Goal: Information Seeking & Learning: Learn about a topic

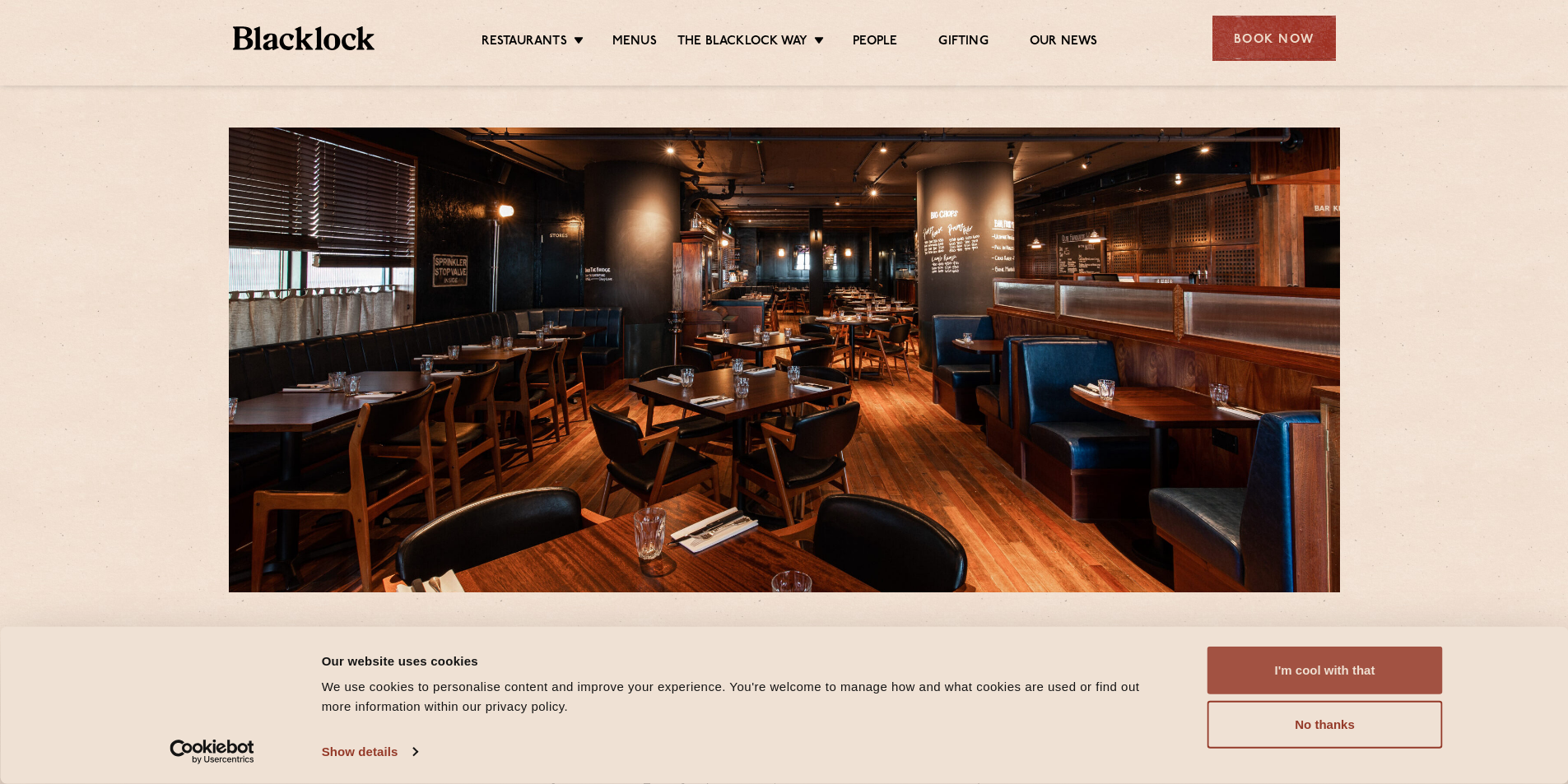
click at [1394, 676] on button "I'm cool with that" at bounding box center [1325, 671] width 235 height 48
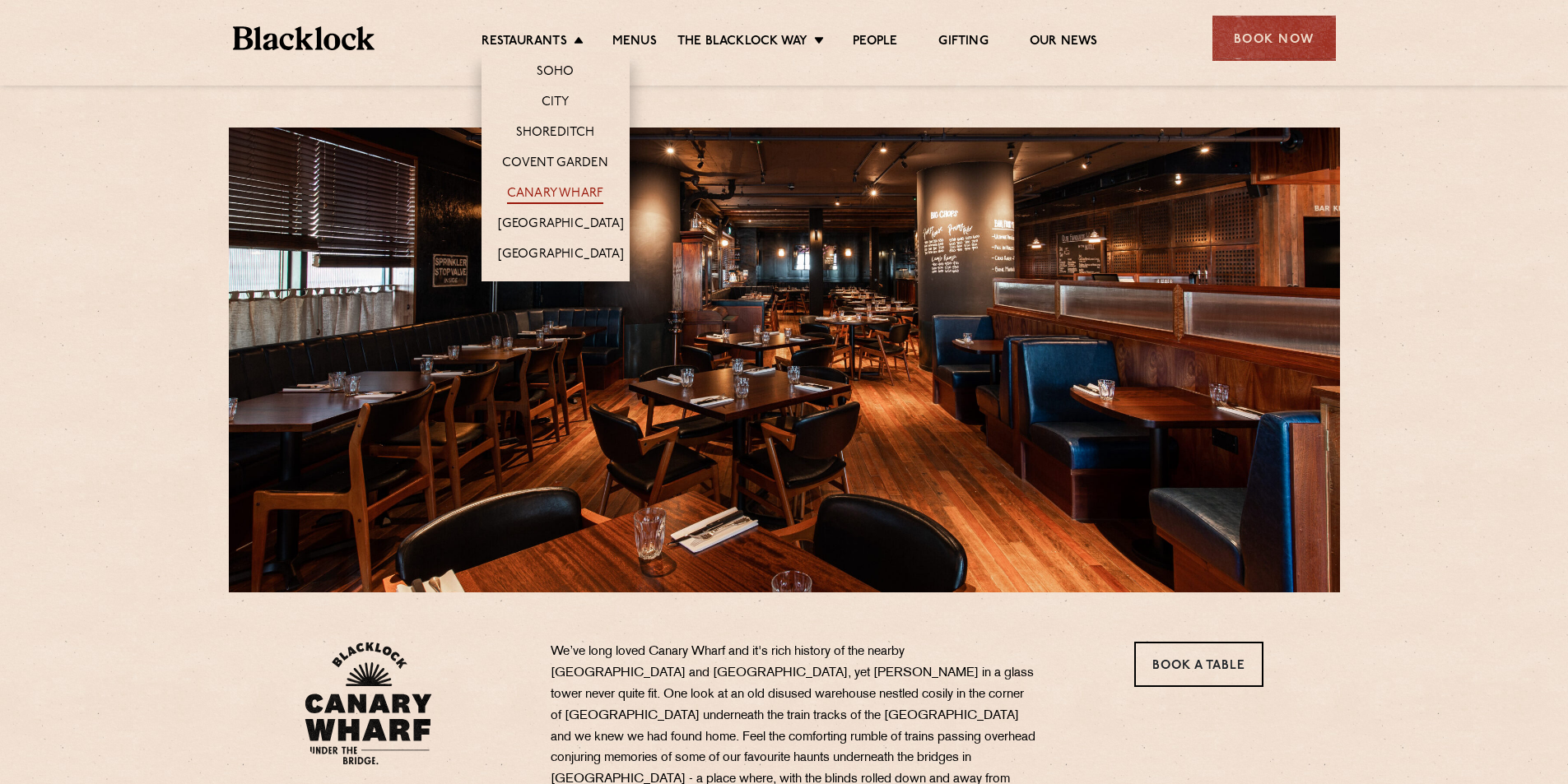
click at [555, 195] on link "Canary Wharf" at bounding box center [555, 194] width 97 height 18
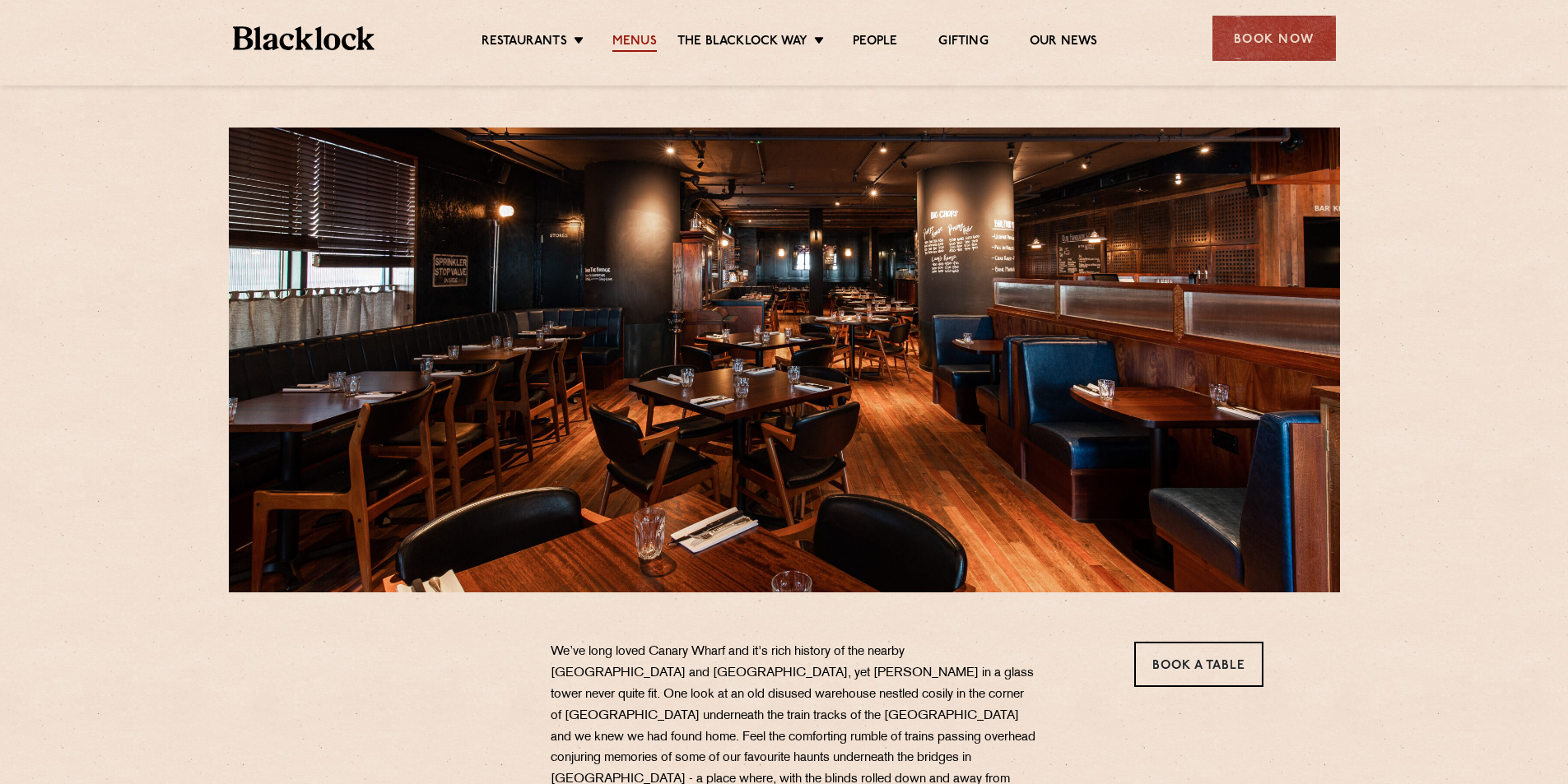
click at [629, 35] on link "Menus" at bounding box center [635, 42] width 44 height 18
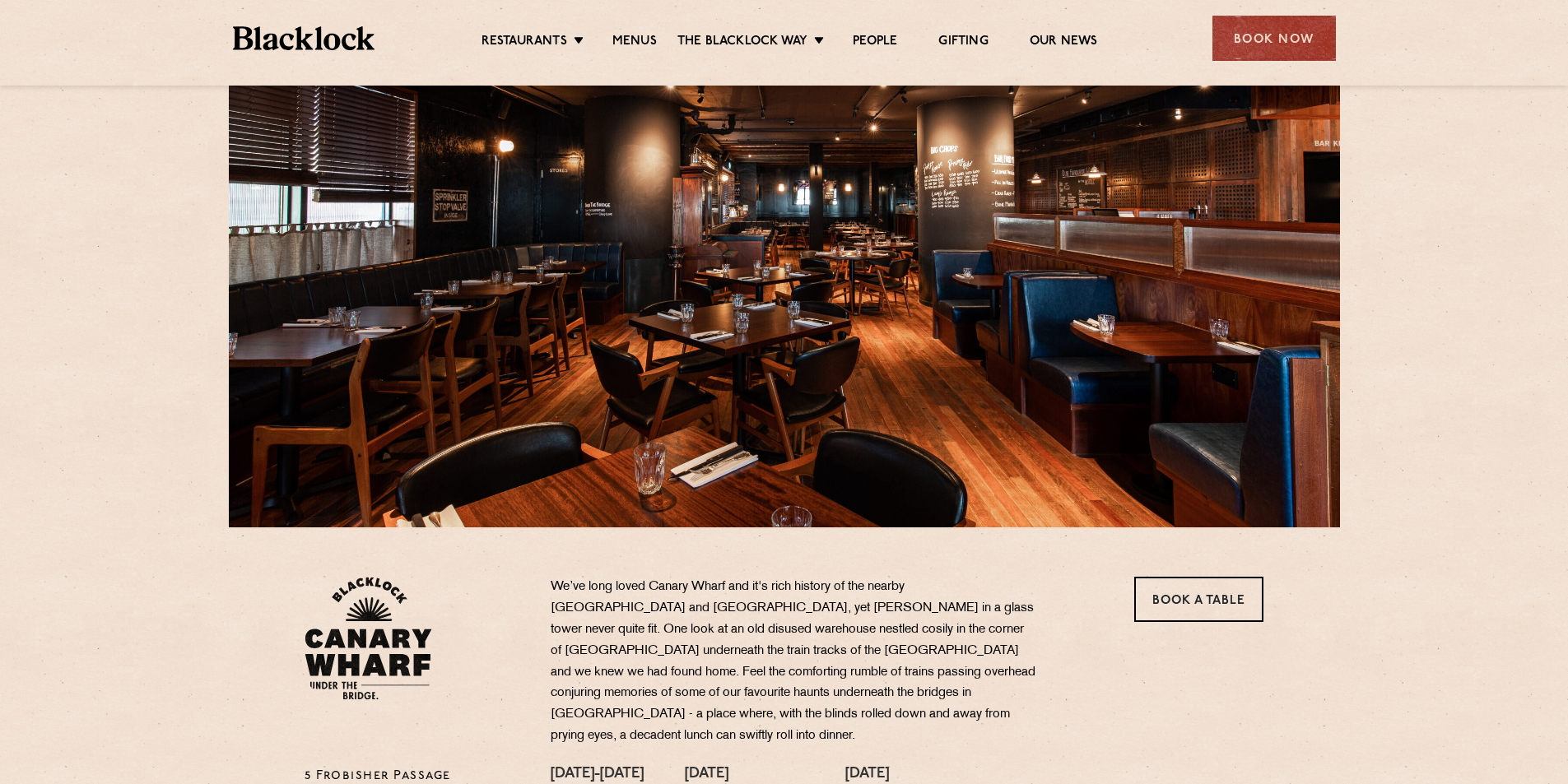
scroll to position [247, 0]
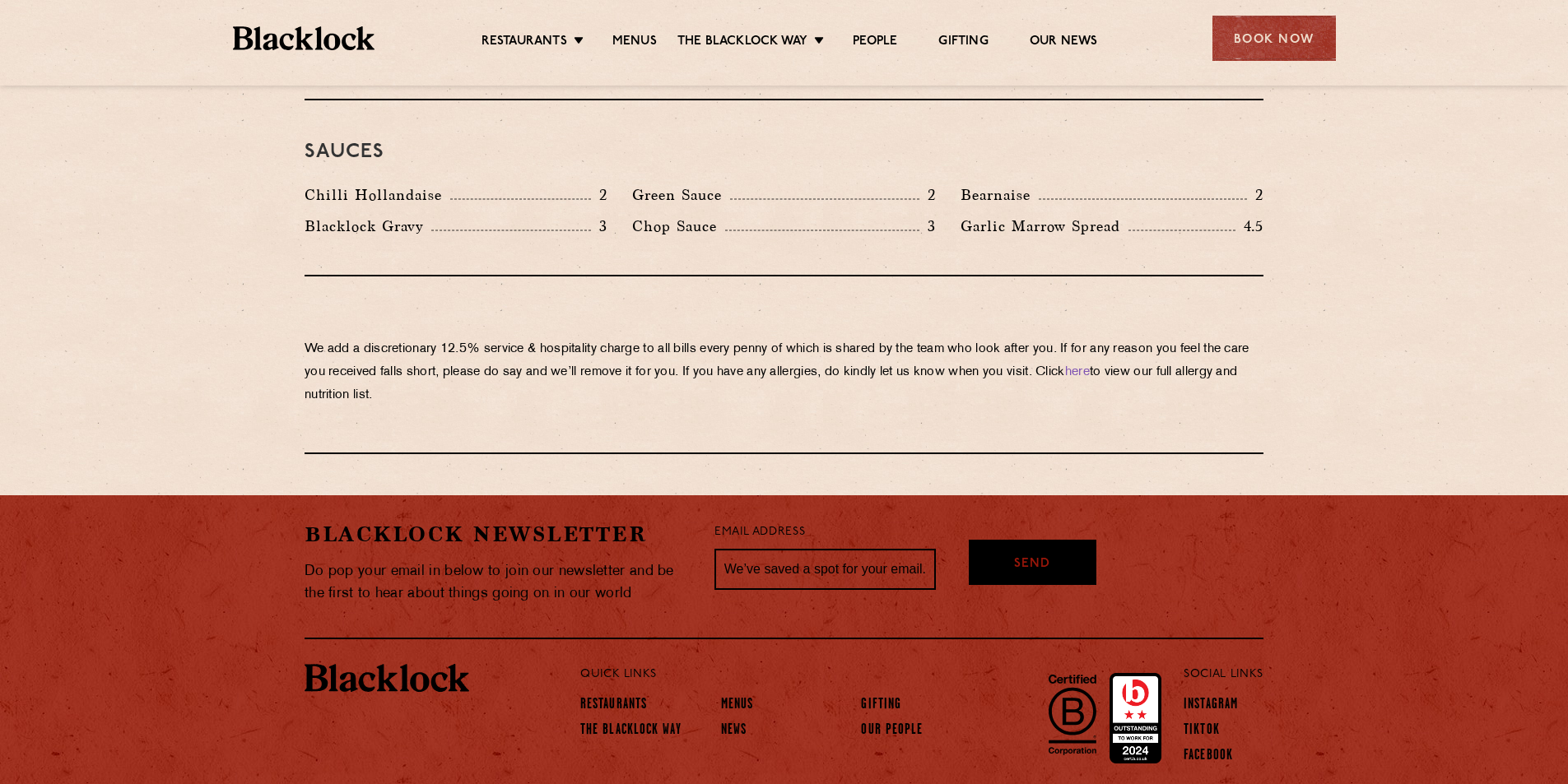
scroll to position [2765, 0]
